Goal: Task Accomplishment & Management: Manage account settings

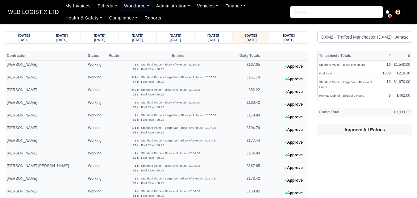
select select "1"
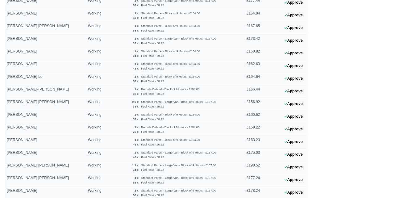
scroll to position [174, 0]
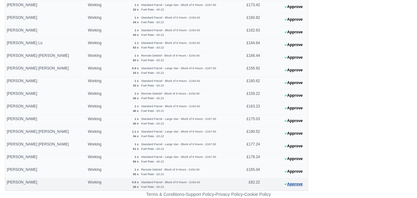
click at [299, 186] on button "Approve" at bounding box center [293, 184] width 25 height 9
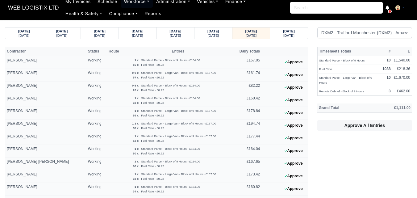
scroll to position [0, 0]
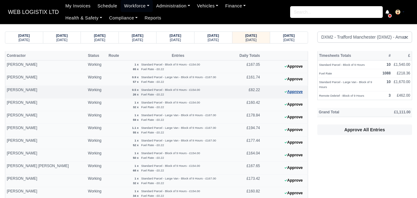
click at [294, 92] on button "Approve" at bounding box center [293, 91] width 25 height 9
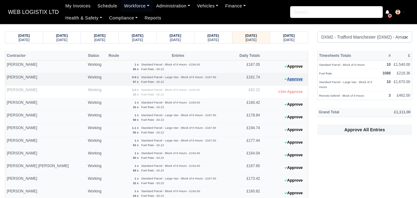
click at [288, 79] on button "Approve" at bounding box center [293, 79] width 25 height 9
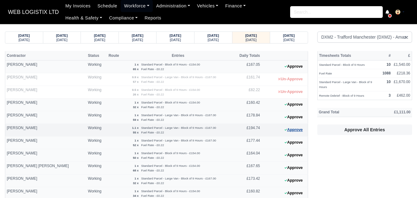
click at [291, 131] on button "Approve" at bounding box center [293, 129] width 25 height 9
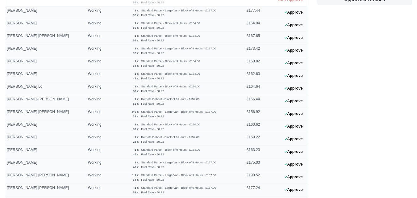
scroll to position [131, 0]
click at [289, 113] on button "Approve" at bounding box center [293, 113] width 25 height 9
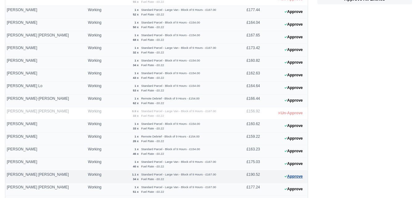
click at [295, 175] on button "Approve" at bounding box center [293, 176] width 25 height 9
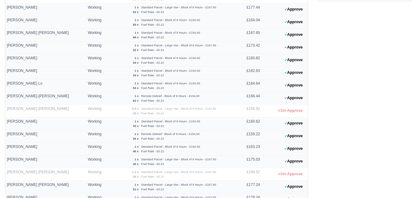
scroll to position [139, 0]
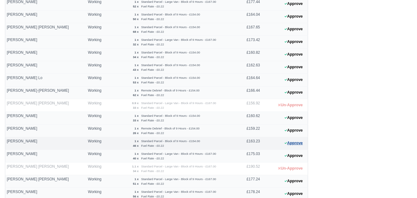
click at [294, 142] on button "Approve" at bounding box center [293, 143] width 25 height 9
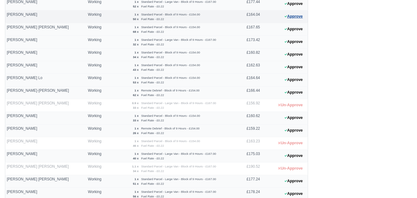
click at [303, 18] on button "Approve" at bounding box center [293, 16] width 25 height 9
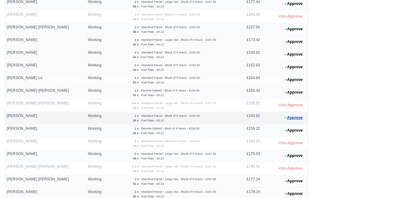
click at [294, 119] on button "Approve" at bounding box center [293, 117] width 25 height 9
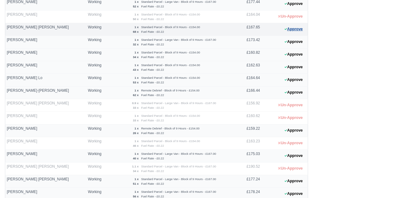
click at [295, 28] on button "Approve" at bounding box center [293, 29] width 25 height 9
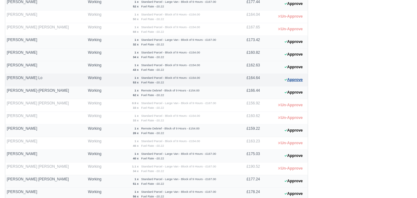
click at [292, 82] on button "Approve" at bounding box center [293, 79] width 25 height 9
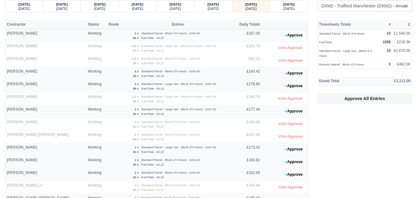
scroll to position [0, 0]
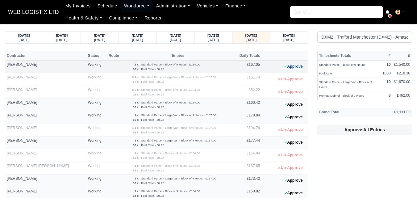
click at [300, 69] on button "Approve" at bounding box center [293, 66] width 25 height 9
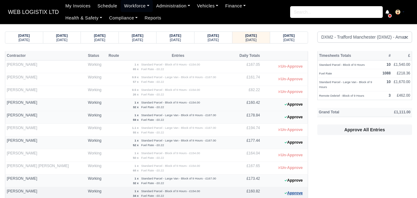
click at [292, 193] on button "Approve" at bounding box center [293, 193] width 25 height 9
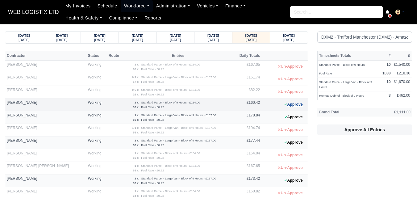
click at [296, 104] on button "Approve" at bounding box center [293, 104] width 25 height 9
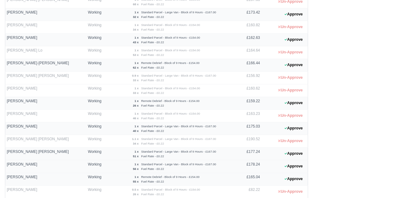
scroll to position [174, 0]
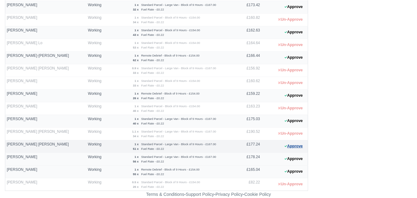
click at [297, 146] on button "Approve" at bounding box center [293, 146] width 25 height 9
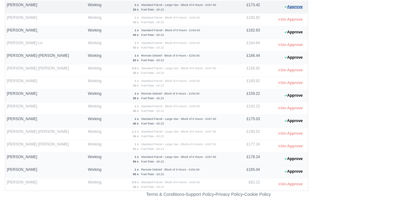
click at [289, 9] on button "Approve" at bounding box center [293, 6] width 25 height 9
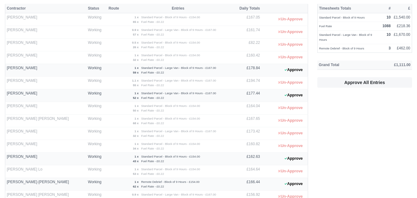
scroll to position [35, 0]
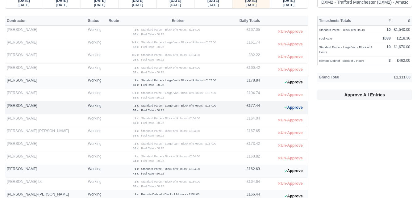
click at [294, 108] on button "Approve" at bounding box center [293, 107] width 25 height 9
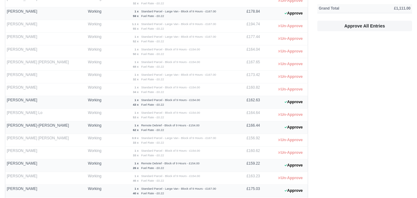
scroll to position [174, 0]
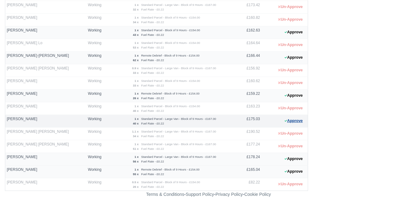
click at [298, 122] on button "Approve" at bounding box center [293, 120] width 25 height 9
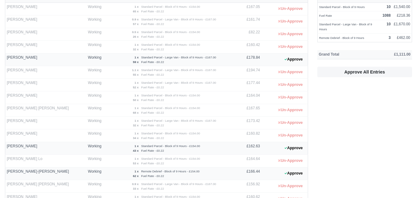
scroll to position [56, 0]
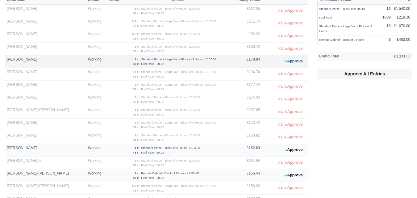
click at [287, 62] on button "Approve" at bounding box center [293, 61] width 25 height 9
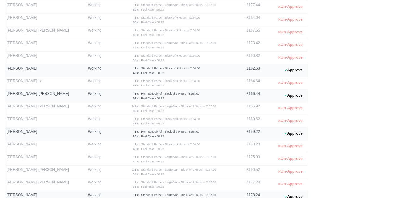
scroll to position [174, 0]
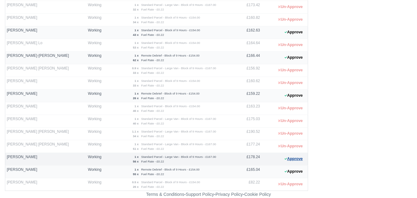
click at [297, 159] on button "Approve" at bounding box center [293, 158] width 25 height 9
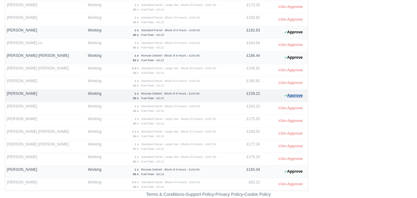
click at [286, 98] on button "Approve" at bounding box center [293, 95] width 25 height 9
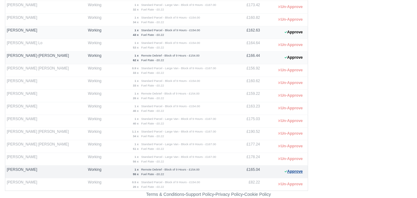
click at [290, 170] on button "Approve" at bounding box center [293, 171] width 25 height 9
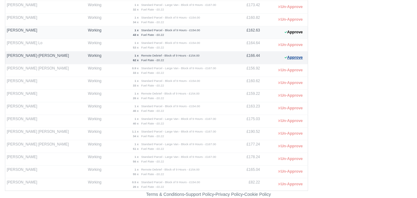
click at [293, 56] on button "Approve" at bounding box center [293, 57] width 25 height 9
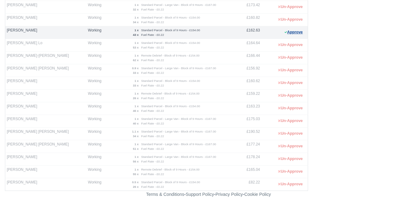
click at [303, 33] on button "Approve" at bounding box center [293, 32] width 25 height 9
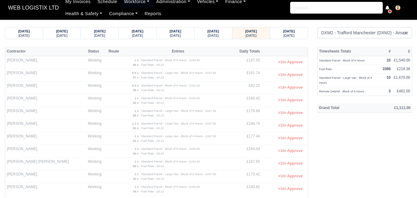
scroll to position [0, 0]
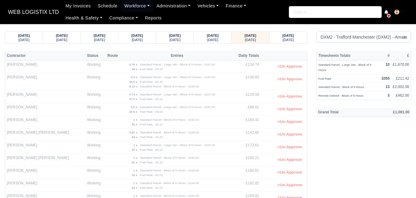
select select "1"
click at [286, 37] on strong "[DATE]" at bounding box center [288, 36] width 12 height 4
click at [289, 39] on small "[DATE]" at bounding box center [287, 40] width 11 height 4
click at [282, 41] on small "Saturday" at bounding box center [287, 40] width 11 height 4
select select "1"
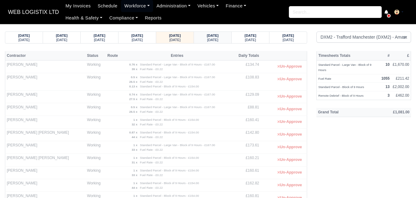
click at [211, 40] on small "[DATE]" at bounding box center [212, 40] width 11 height 4
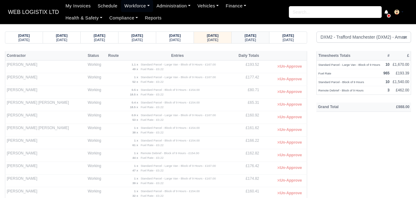
click at [237, 37] on div "17/08/2025 Sunday" at bounding box center [250, 37] width 28 height 11
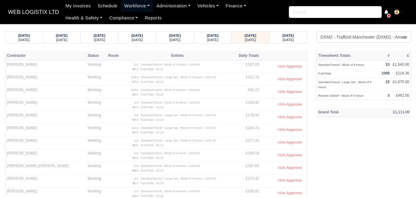
click at [136, 5] on link "Workforce" at bounding box center [137, 6] width 32 height 12
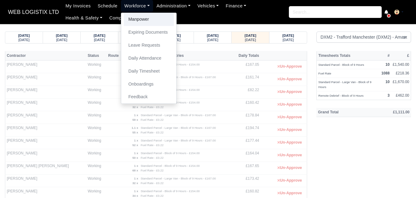
click at [133, 17] on link "Manpower" at bounding box center [149, 19] width 50 height 13
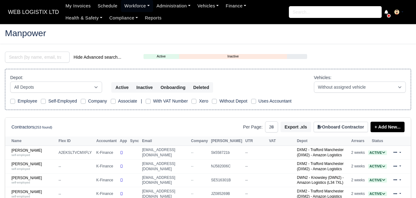
select select "25"
click at [39, 56] on input "search" at bounding box center [37, 57] width 65 height 11
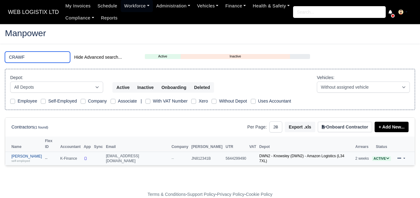
type input "CRAWF"
click at [32, 159] on div "self-employed" at bounding box center [26, 161] width 31 height 4
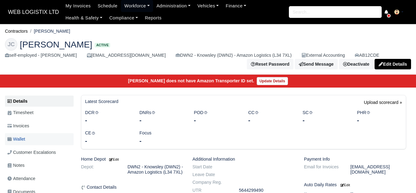
click at [29, 144] on link "Wallet" at bounding box center [39, 139] width 69 height 12
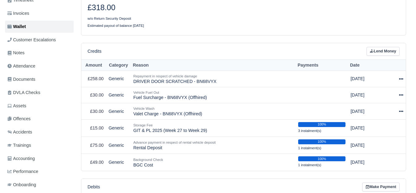
scroll to position [114, 0]
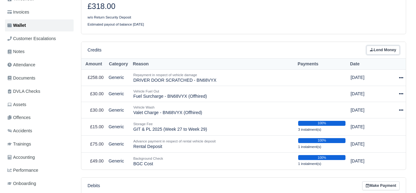
click at [376, 50] on link "Lend Money" at bounding box center [382, 50] width 33 height 9
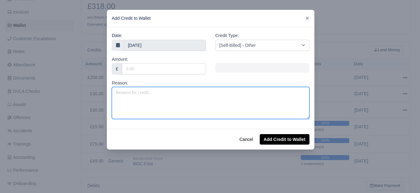
click at [172, 93] on textarea "Reason:" at bounding box center [211, 103] width 198 height 32
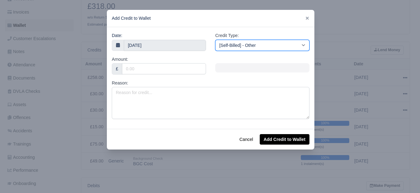
drag, startPoint x: 258, startPoint y: 48, endPoint x: 250, endPoint y: 46, distance: 8.5
click at [258, 48] on select "[Self-Billed] - Other [Self-Billed] - Negative Invoice [Self-Billed] - Keychain…" at bounding box center [262, 45] width 94 height 11
click at [215, 40] on select "[Self-Billed] - Other [Self-Billed] - Negative Invoice [Self-Billed] - Keychain…" at bounding box center [262, 45] width 94 height 11
click at [243, 49] on select "[Self-Billed] - Other [Self-Billed] - Negative Invoice [Self-Billed] - Keychain…" at bounding box center [262, 45] width 94 height 11
select select "van_wash"
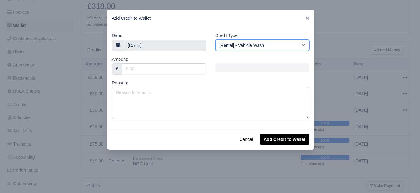
click at [215, 40] on select "[Self-Billed] - Other [Self-Billed] - Negative Invoice [Self-Billed] - Keychain…" at bounding box center [262, 45] width 94 height 11
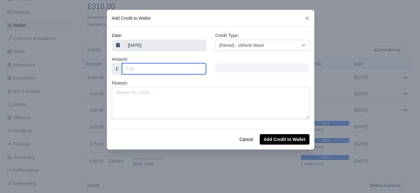
click at [132, 72] on input "Amount:" at bounding box center [164, 68] width 84 height 11
type input "25"
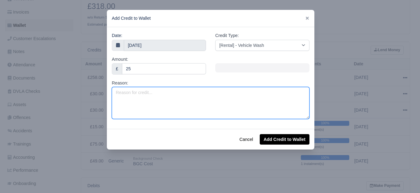
click at [138, 97] on textarea "Reason:" at bounding box center [211, 103] width 198 height 32
click at [175, 95] on textarea "Valet Charge -" at bounding box center [211, 103] width 198 height 32
paste textarea "WV68XDY (VOR)"
click at [171, 93] on textarea "Valet Charge - WV68XDY (VOR)" at bounding box center [211, 103] width 198 height 32
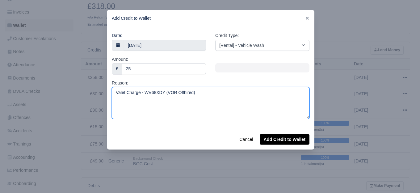
click at [204, 93] on textarea "Valet Charge - WV68XDY (VOR Offhired)" at bounding box center [211, 103] width 198 height 32
type textarea "Valet Charge - WV68XDY (VOR Offhired)"
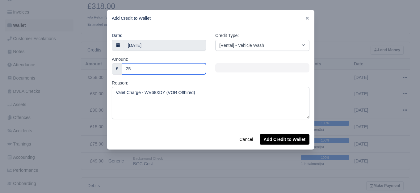
click at [164, 68] on input "25" at bounding box center [164, 68] width 84 height 11
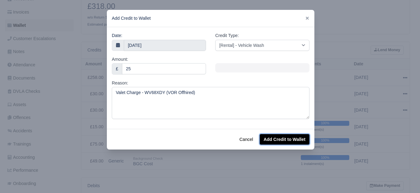
click at [278, 141] on button "Add Credit to Wallet" at bounding box center [285, 139] width 50 height 11
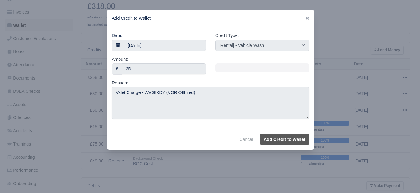
select select "other"
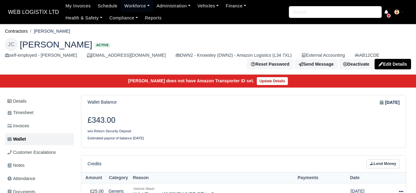
scroll to position [114, 0]
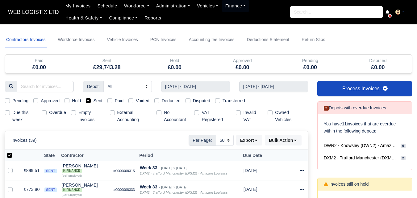
select select "50"
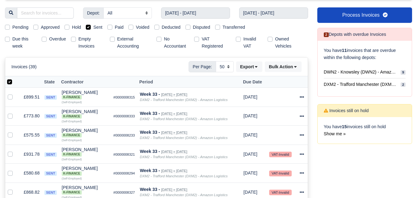
scroll to position [74, 0]
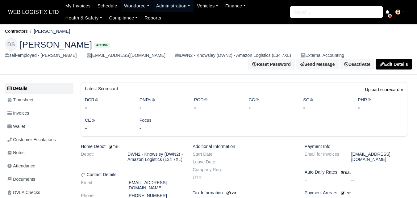
click at [166, 11] on link "Administration" at bounding box center [173, 6] width 41 height 12
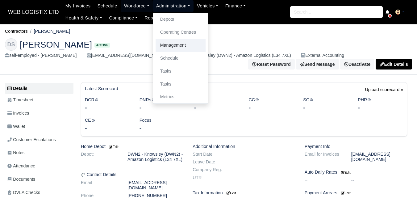
click at [176, 45] on link "Management" at bounding box center [181, 45] width 50 height 13
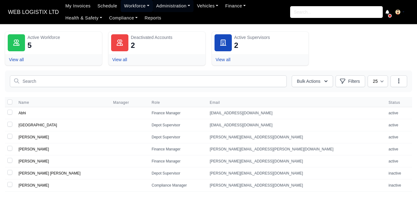
click at [126, 6] on link "Workforce" at bounding box center [137, 6] width 32 height 12
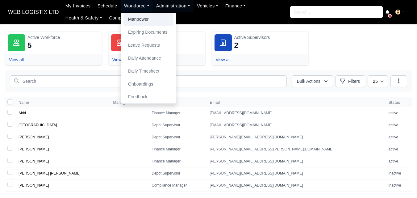
click at [133, 18] on link "Manpower" at bounding box center [149, 19] width 50 height 13
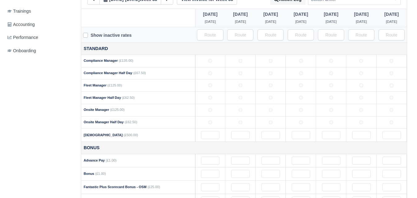
scroll to position [223, 0]
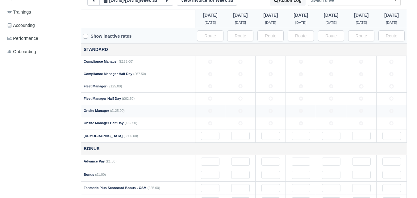
click at [208, 109] on td at bounding box center [210, 111] width 30 height 12
click at [250, 117] on td at bounding box center [241, 111] width 30 height 12
click at [269, 113] on icon at bounding box center [271, 111] width 4 height 4
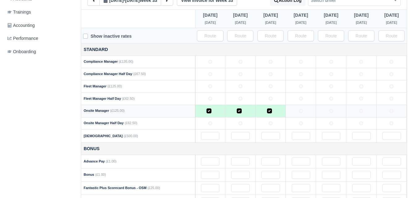
click at [310, 109] on td at bounding box center [301, 111] width 30 height 12
click at [334, 109] on td at bounding box center [331, 111] width 30 height 12
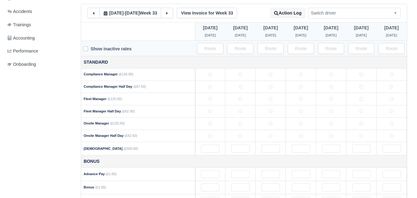
scroll to position [208, 0]
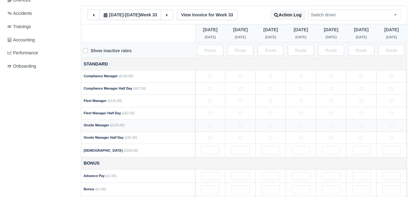
click at [270, 127] on icon at bounding box center [271, 125] width 4 height 4
click at [307, 126] on td at bounding box center [301, 125] width 30 height 12
click at [341, 126] on td at bounding box center [331, 125] width 30 height 12
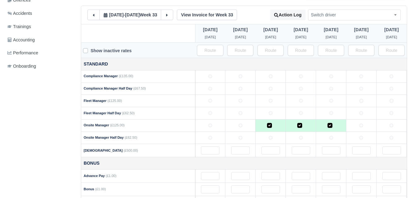
click at [361, 126] on icon at bounding box center [362, 125] width 4 height 4
click at [393, 126] on icon at bounding box center [392, 125] width 4 height 4
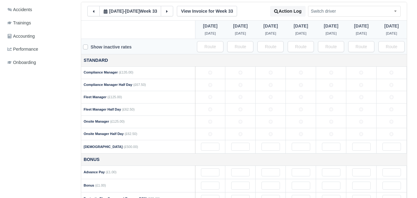
scroll to position [234, 0]
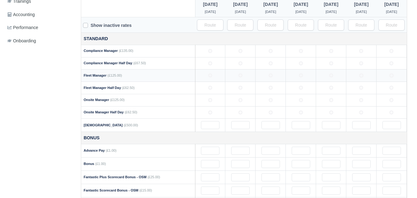
click at [238, 76] on td at bounding box center [241, 76] width 30 height 12
click at [269, 74] on icon at bounding box center [271, 75] width 4 height 4
click at [315, 80] on td at bounding box center [301, 76] width 30 height 12
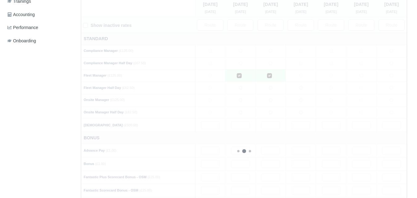
click at [340, 80] on div at bounding box center [244, 151] width 326 height 305
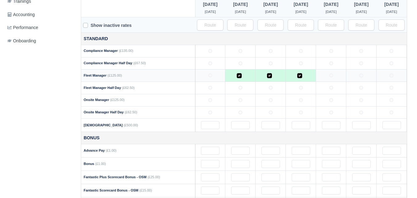
click at [331, 77] on icon at bounding box center [331, 76] width 4 height 4
click at [352, 76] on td at bounding box center [362, 76] width 30 height 12
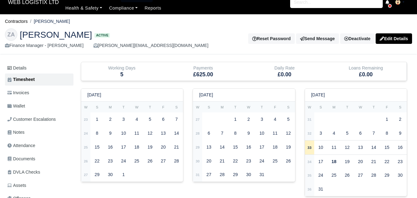
scroll to position [0, 0]
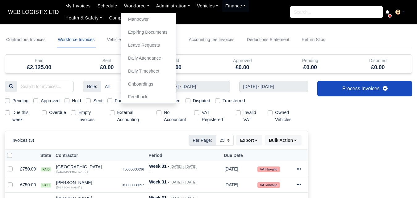
select select "25"
click at [197, 61] on div "Hold" at bounding box center [175, 60] width 59 height 7
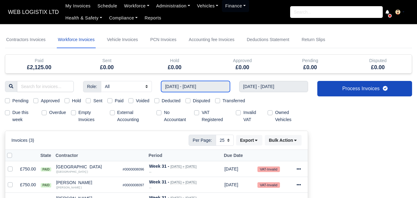
click at [180, 87] on input "[DATE] - [DATE]" at bounding box center [195, 86] width 69 height 11
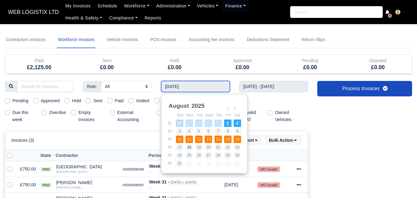
type input "[DATE] - [DATE]"
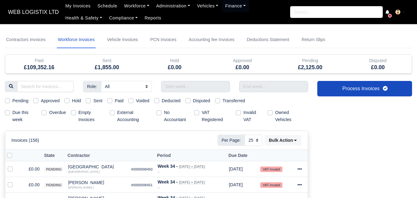
select select "25"
click at [194, 84] on input "Use the arrow keys to pick a date" at bounding box center [195, 86] width 69 height 11
click at [201, 88] on input "Use the arrow keys to pick a date" at bounding box center [195, 86] width 69 height 11
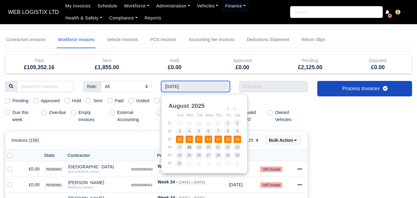
type input "[DATE] - [DATE]"
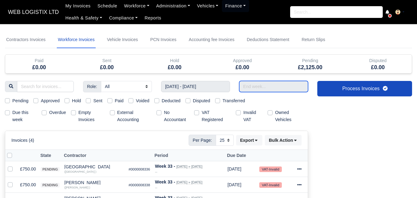
click at [265, 87] on input "text" at bounding box center [273, 86] width 69 height 11
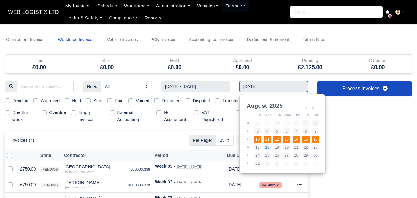
type input "[DATE] - [DATE]"
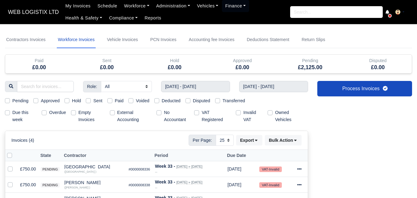
click at [234, 145] on div "Per Page: 10 25 50 Export Data export: Export BACS 18 Download Invoices Downloa…" at bounding box center [245, 140] width 113 height 11
drag, startPoint x: 229, startPoint y: 142, endPoint x: 229, endPoint y: 145, distance: 3.1
click at [229, 142] on select "10 25 50" at bounding box center [225, 140] width 18 height 11
select select "50"
click at [216, 135] on select "10 25 50" at bounding box center [225, 140] width 18 height 11
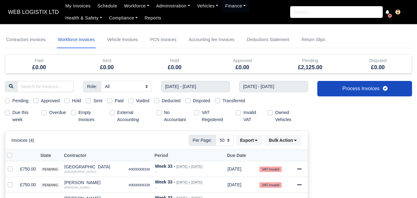
click at [17, 100] on label "Pending" at bounding box center [20, 100] width 16 height 7
click at [10, 100] on input "Pending" at bounding box center [7, 99] width 5 height 5
checkbox input "true"
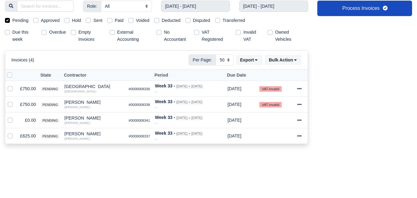
scroll to position [82, 0]
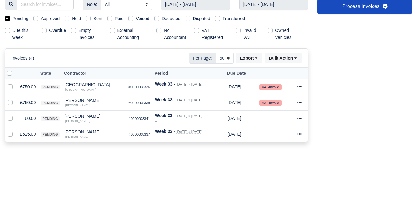
click at [15, 70] on label at bounding box center [15, 70] width 0 height 0
click at [9, 74] on input "checkbox" at bounding box center [9, 72] width 5 height 5
checkbox input "true"
click at [15, 115] on label at bounding box center [15, 115] width 0 height 0
click at [9, 118] on input "checkbox" at bounding box center [10, 117] width 5 height 5
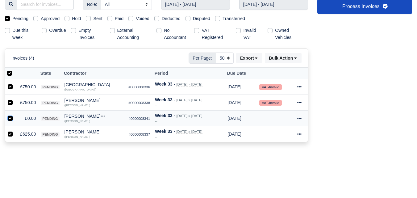
checkbox input "false"
click at [283, 58] on button "Bulk Action" at bounding box center [283, 58] width 37 height 11
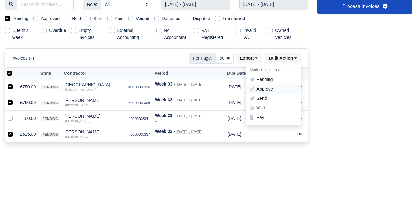
click at [283, 89] on div "Approve" at bounding box center [273, 89] width 55 height 10
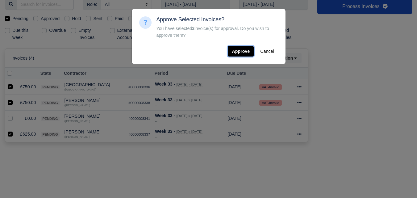
click at [246, 53] on button "Approve" at bounding box center [241, 51] width 26 height 11
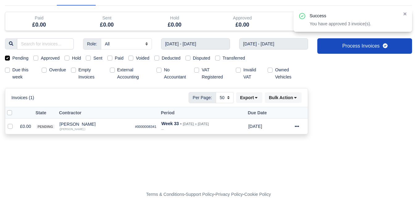
scroll to position [43, 0]
click at [15, 123] on label at bounding box center [15, 123] width 0 height 0
click at [11, 125] on input "checkbox" at bounding box center [10, 125] width 5 height 5
checkbox input "true"
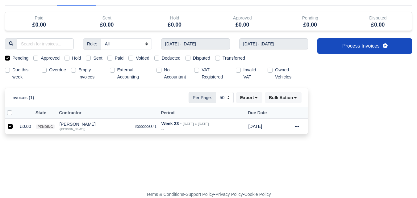
click at [118, 104] on div "Invoices (1) Per Page: 10 25 50 Export Data export: Export BACS 18 Download Inv…" at bounding box center [156, 97] width 303 height 19
click at [42, 58] on label "Approved" at bounding box center [50, 58] width 19 height 7
click at [38, 58] on input "Approved" at bounding box center [35, 57] width 5 height 5
checkbox input "true"
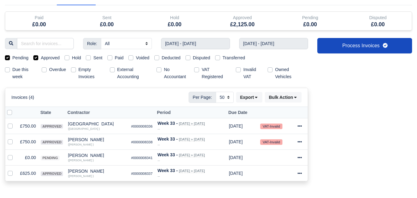
click at [11, 57] on div "Pending" at bounding box center [16, 57] width 23 height 7
click at [12, 58] on label "Pending" at bounding box center [20, 57] width 16 height 7
click at [6, 58] on input "Pending" at bounding box center [7, 56] width 5 height 5
checkbox input "false"
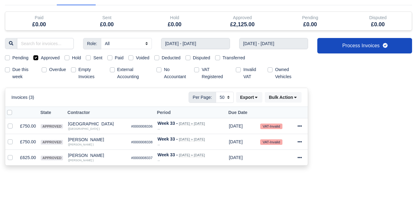
click at [15, 109] on label at bounding box center [15, 109] width 0 height 0
click at [11, 113] on input "checkbox" at bounding box center [9, 111] width 5 height 5
checkbox input "true"
click at [281, 96] on button "Bulk Action" at bounding box center [283, 97] width 37 height 11
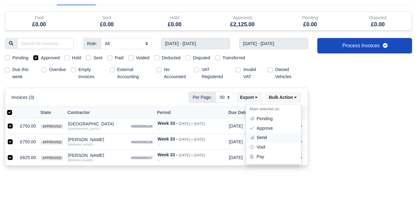
click at [266, 138] on div "Send" at bounding box center [273, 138] width 55 height 10
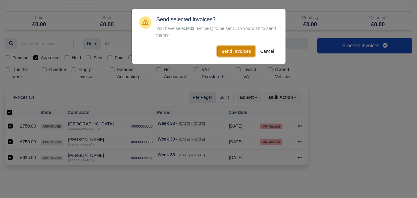
click at [236, 56] on button "Send invoices" at bounding box center [237, 51] width 38 height 11
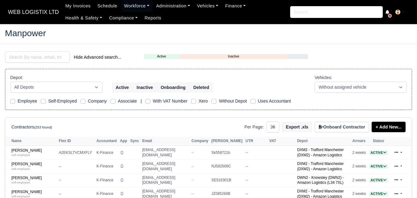
select select "25"
click at [36, 53] on input "search" at bounding box center [37, 57] width 65 height 11
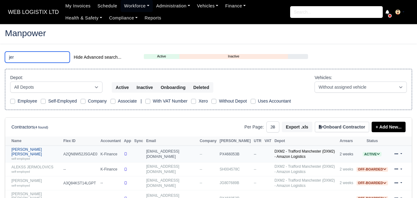
type input "jer"
click at [29, 152] on link "[PERSON_NAME] [PERSON_NAME] self-employed" at bounding box center [35, 153] width 49 height 13
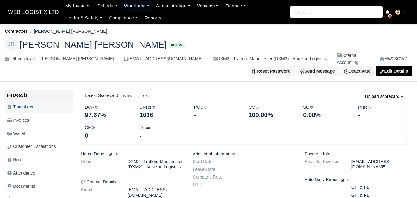
click at [29, 105] on link "Timesheet" at bounding box center [39, 107] width 69 height 12
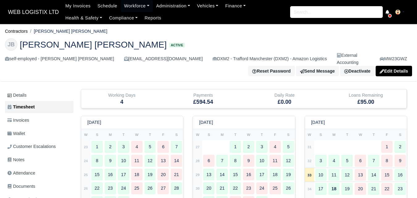
type input "34"
type input "19"
type input "14.5"
type input "32"
type input "1"
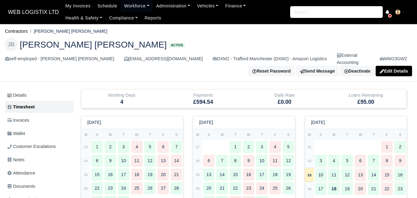
type input "1"
type input "0.5"
type input "1"
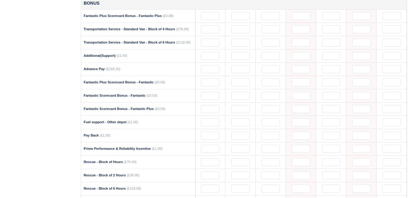
scroll to position [682, 0]
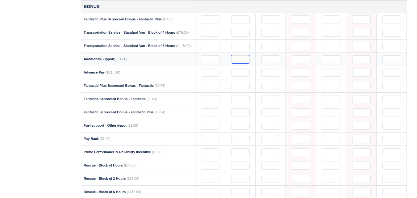
click at [244, 55] on input "text" at bounding box center [240, 59] width 19 height 8
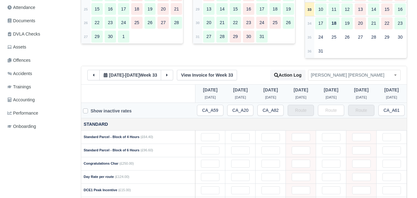
scroll to position [148, 0]
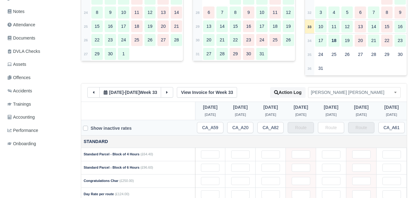
click at [191, 65] on div "July 2025 W S M T W T F S 27 1 2" at bounding box center [244, 26] width 112 height 116
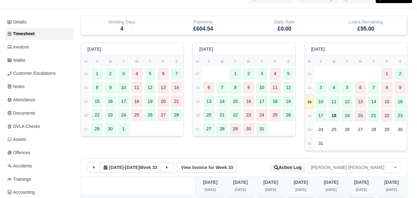
scroll to position [0, 0]
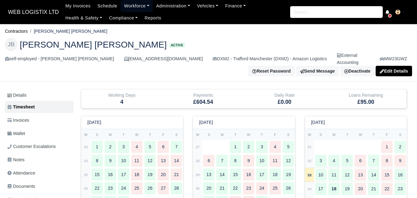
click at [131, 0] on link "Workforce" at bounding box center [137, 6] width 32 height 12
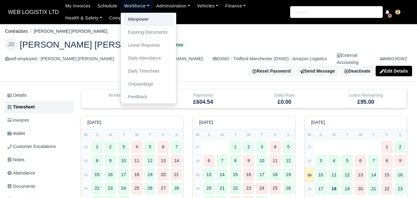
click at [127, 20] on link "Manpower" at bounding box center [149, 19] width 50 height 13
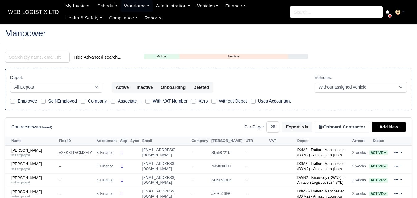
select select "25"
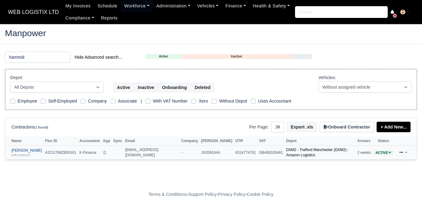
type input "hammid"
click at [23, 154] on small "self-employed" at bounding box center [20, 154] width 19 height 3
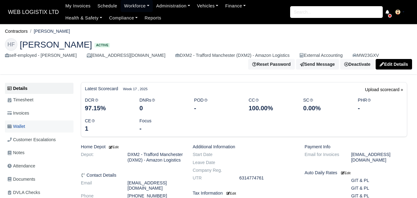
click at [27, 127] on link "Wallet" at bounding box center [39, 127] width 69 height 12
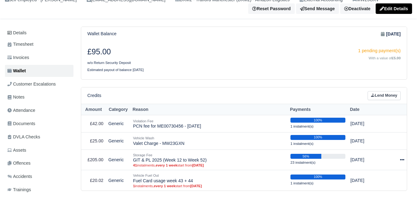
scroll to position [86, 0]
